Goal: Register for event/course

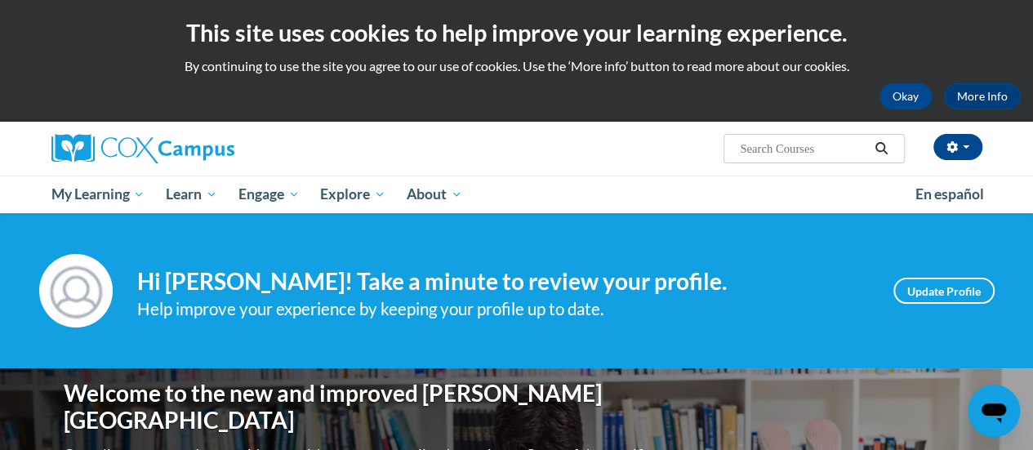
click at [798, 145] on input "Search..." at bounding box center [804, 149] width 131 height 20
type input "teaching writing"
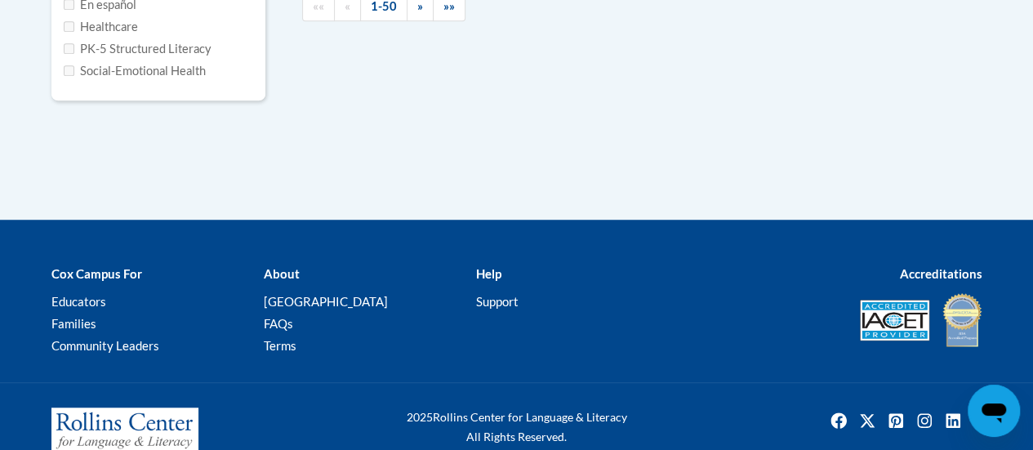
type input "teaching writing"
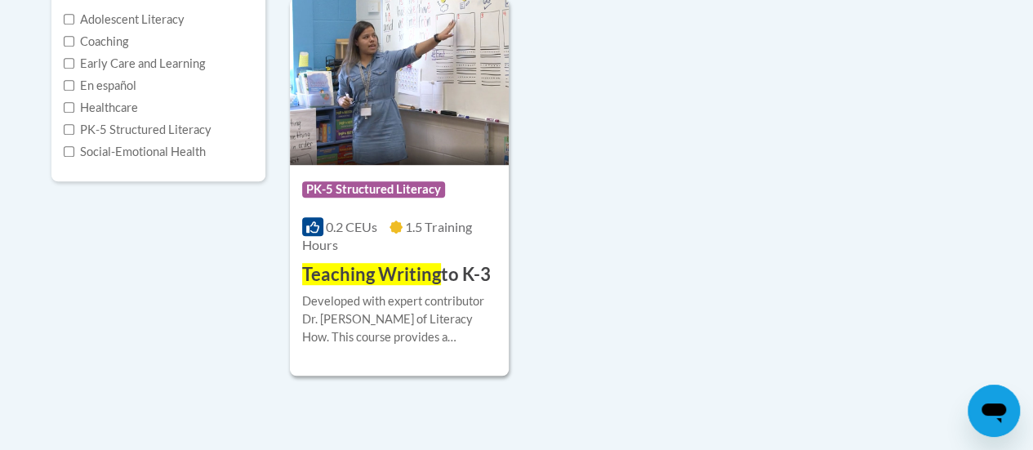
scroll to position [422, 0]
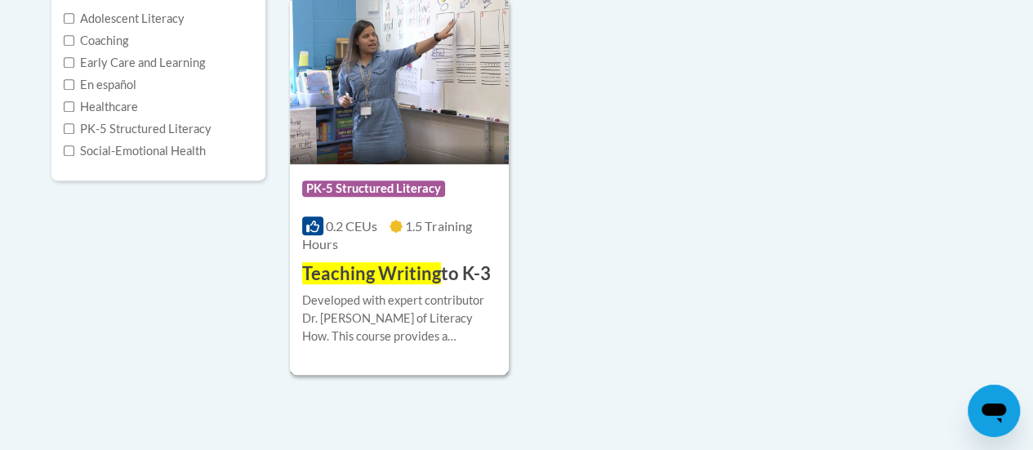
click at [427, 274] on span "Teaching Writing" at bounding box center [371, 273] width 139 height 22
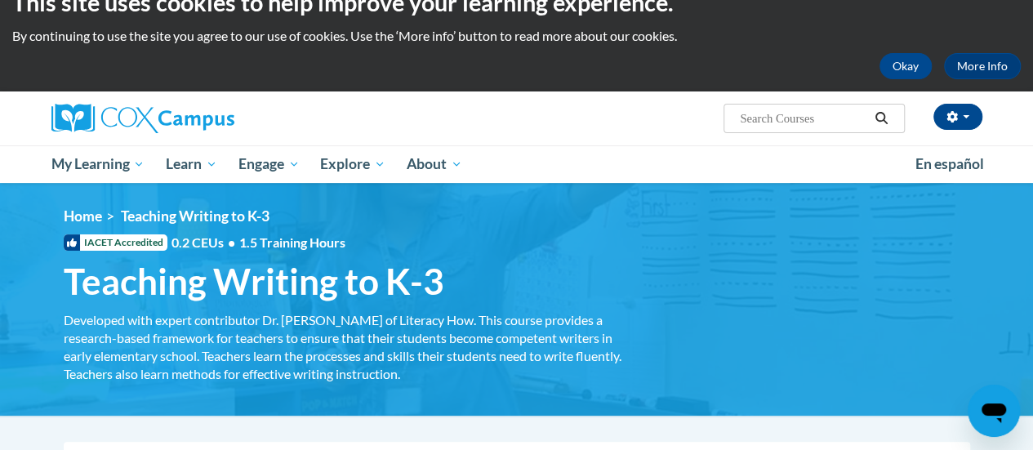
scroll to position [240, 0]
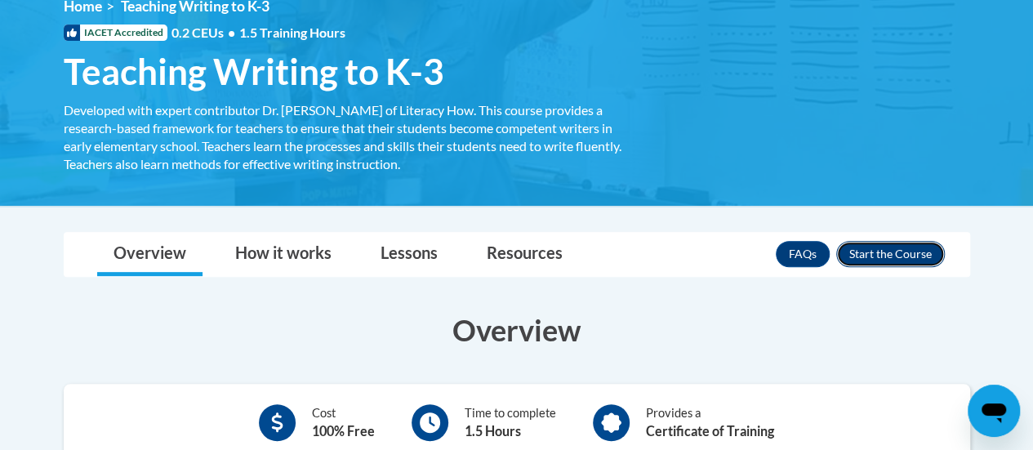
click at [881, 253] on button "Enroll" at bounding box center [891, 254] width 109 height 26
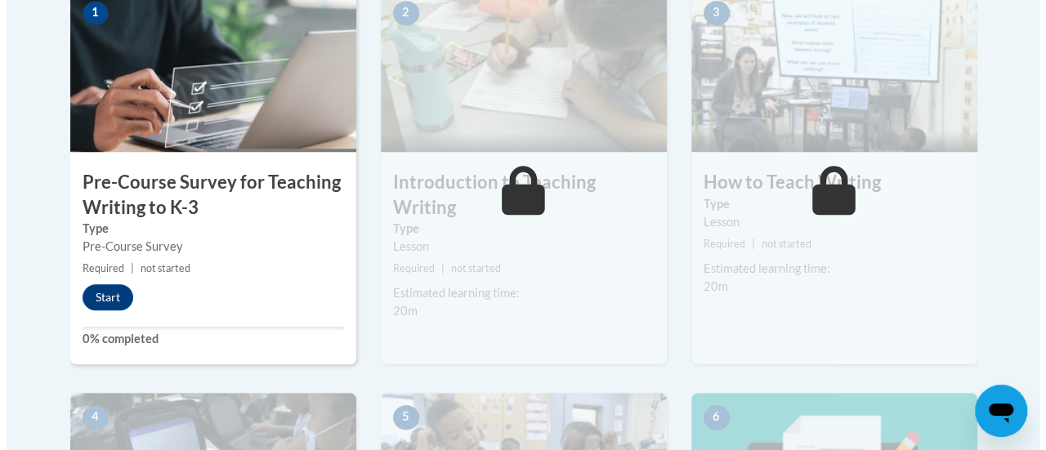
scroll to position [561, 0]
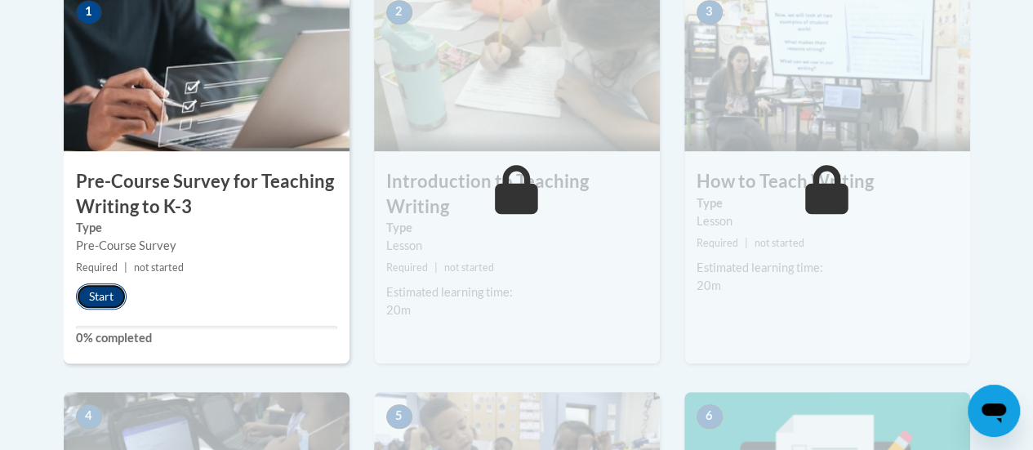
click at [105, 298] on button "Start" at bounding box center [101, 296] width 51 height 26
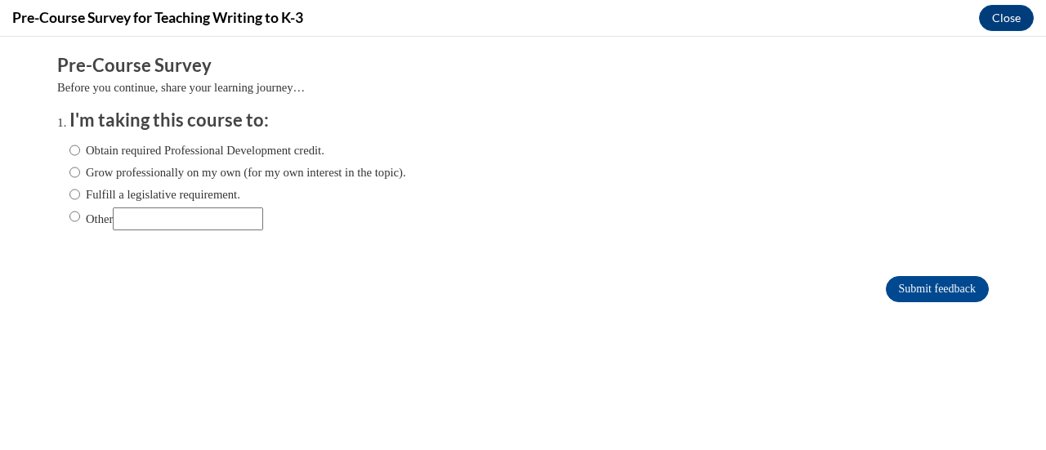
scroll to position [0, 0]
click at [69, 196] on label "Fulfill a legislative requirement." at bounding box center [154, 194] width 171 height 18
click at [69, 196] on input "Fulfill a legislative requirement." at bounding box center [74, 194] width 11 height 18
radio input "true"
click at [913, 295] on input "Submit feedback" at bounding box center [937, 289] width 103 height 26
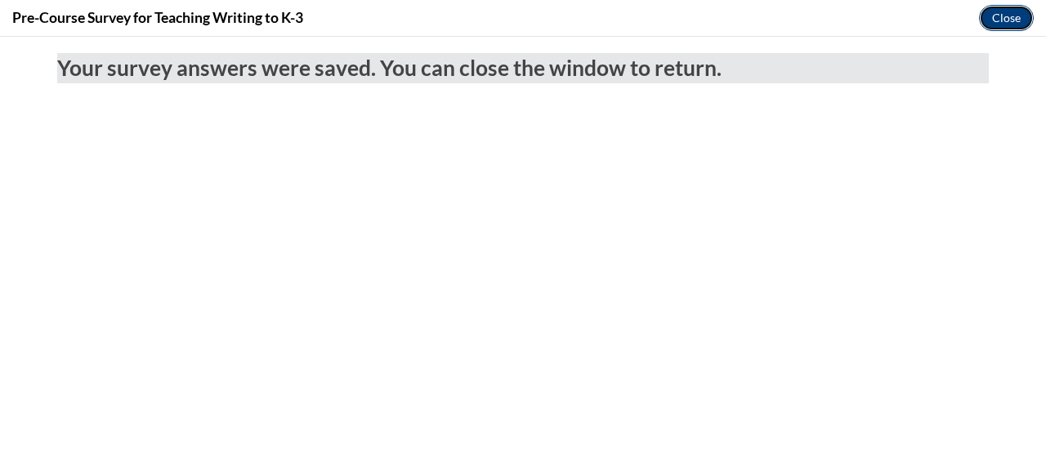
click at [1002, 14] on button "Close" at bounding box center [1006, 18] width 55 height 26
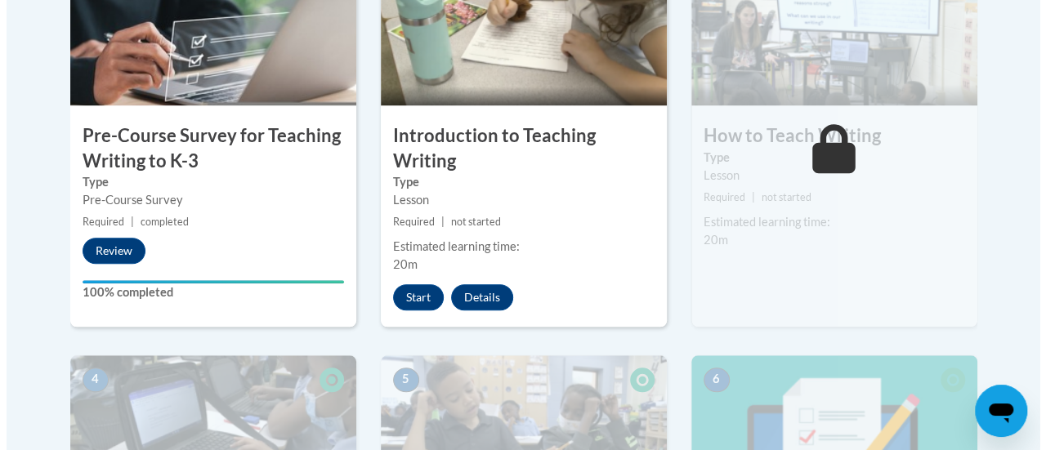
scroll to position [608, 0]
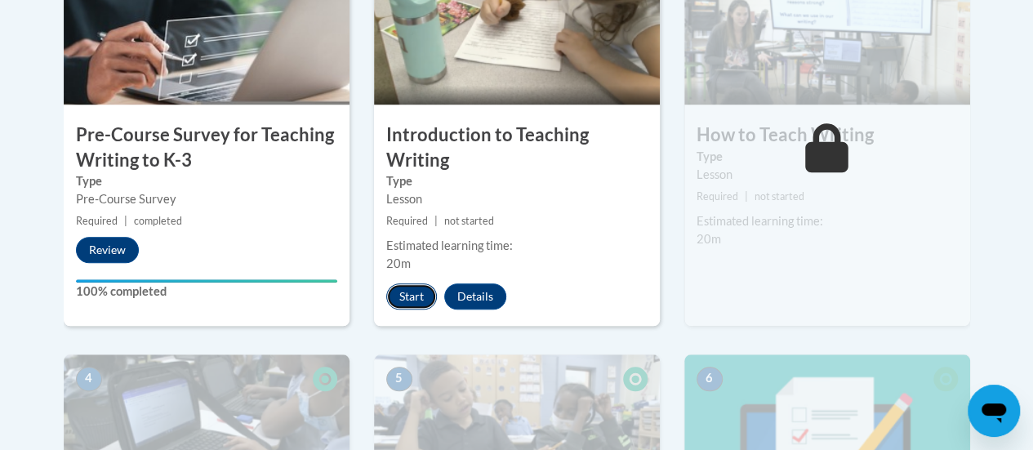
click at [426, 297] on button "Start" at bounding box center [411, 296] width 51 height 26
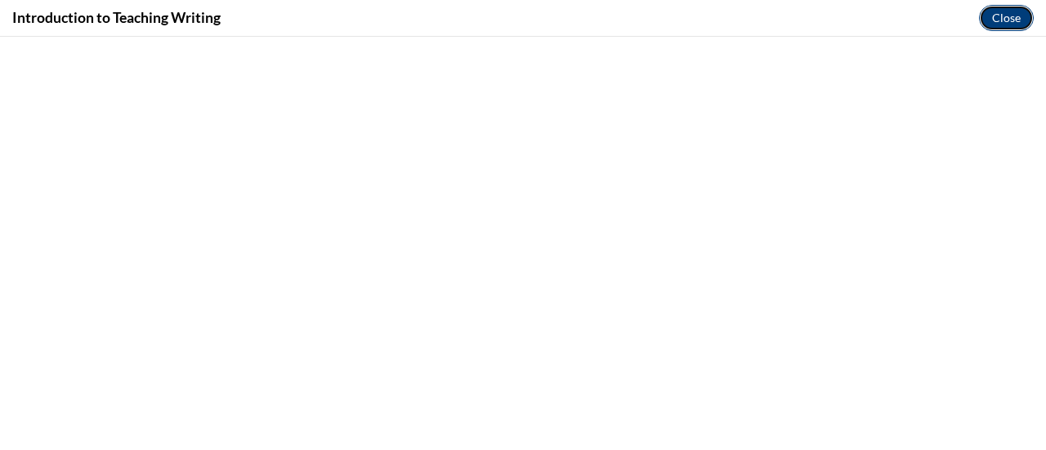
click at [997, 16] on button "Close" at bounding box center [1006, 18] width 55 height 26
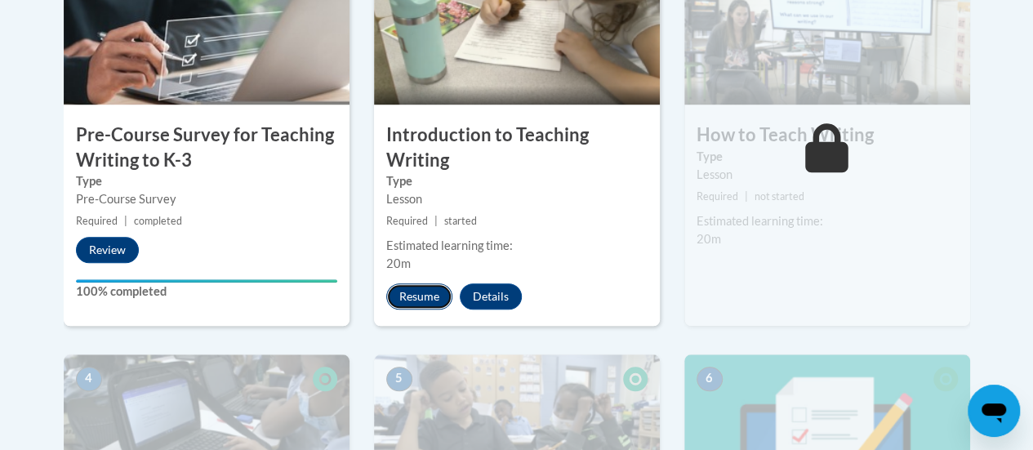
click at [409, 294] on button "Resume" at bounding box center [419, 296] width 66 height 26
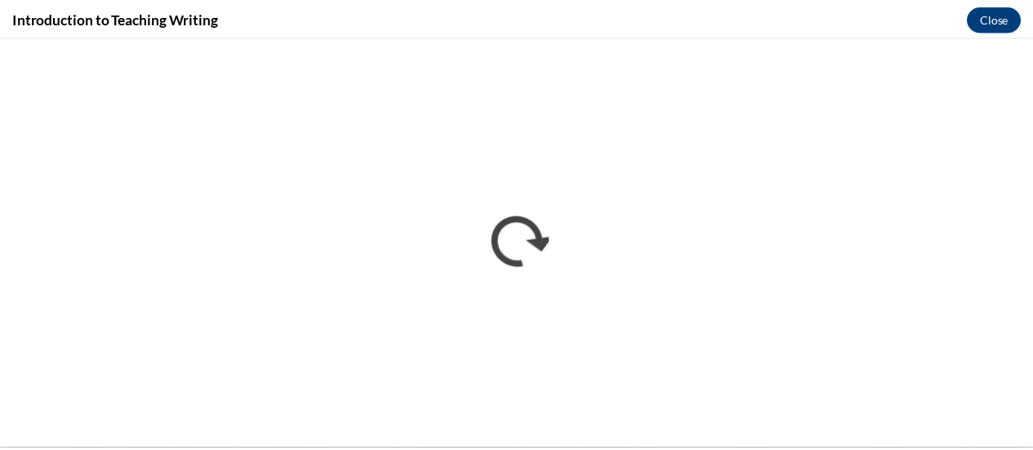
scroll to position [0, 0]
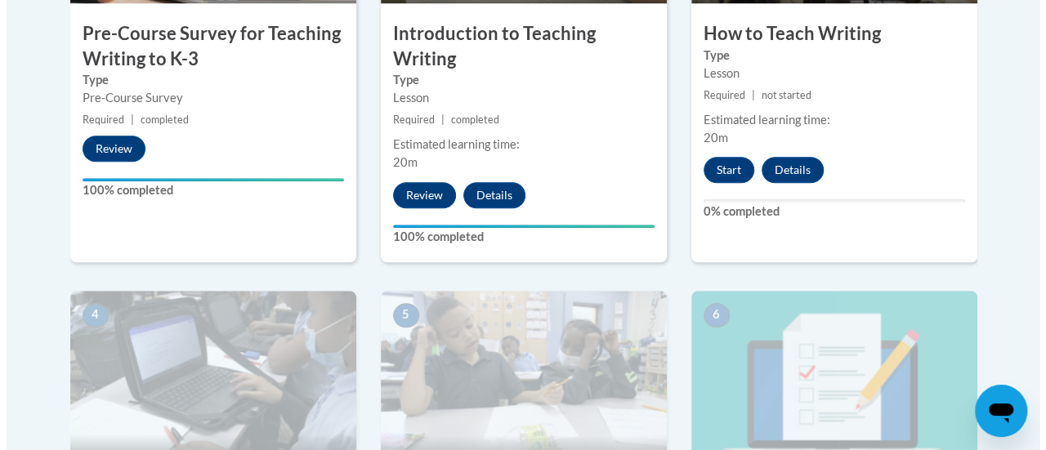
scroll to position [678, 0]
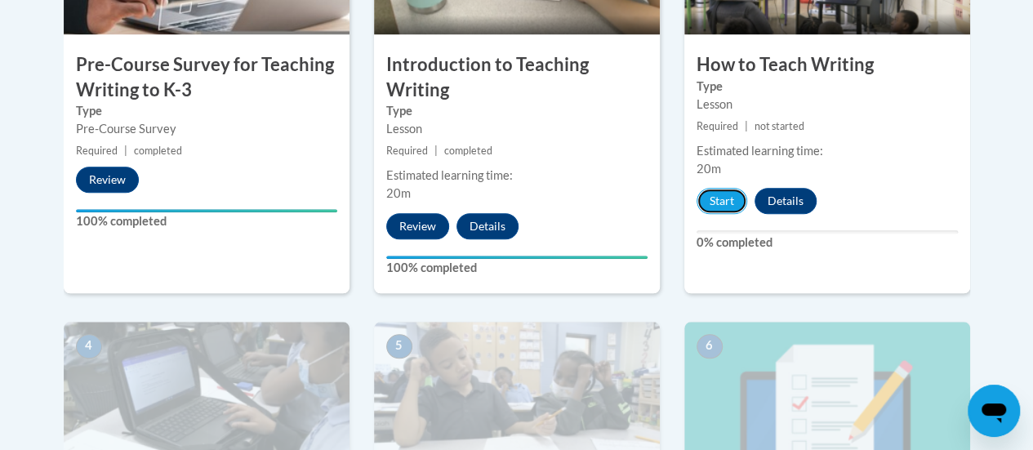
click at [732, 207] on button "Start" at bounding box center [722, 201] width 51 height 26
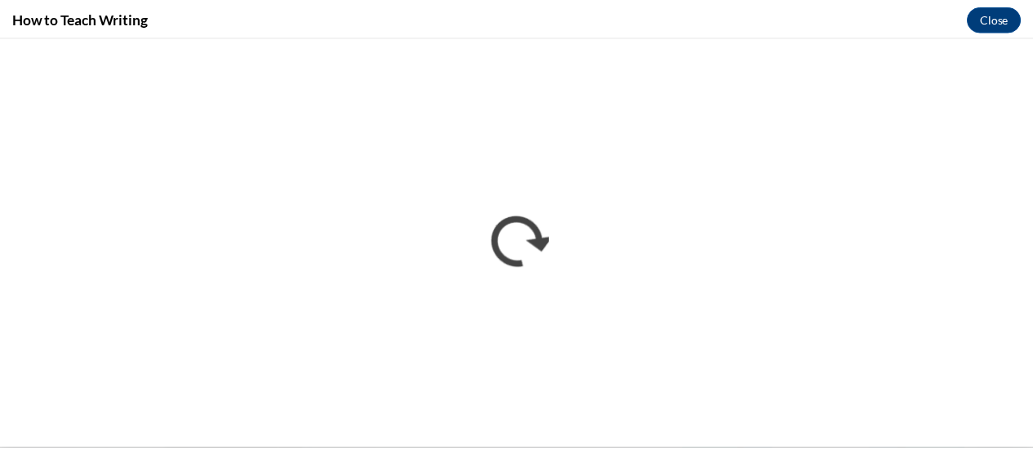
scroll to position [0, 0]
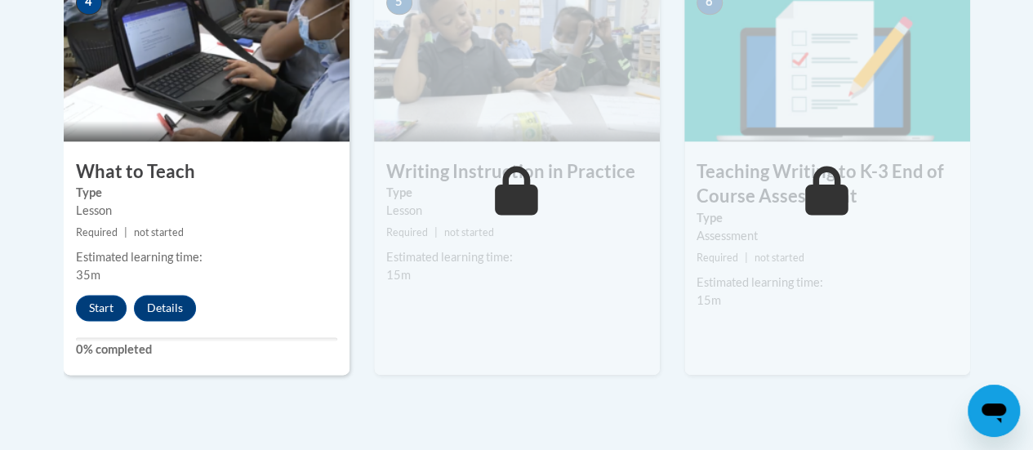
scroll to position [1023, 0]
